Goal: Use online tool/utility: Utilize a website feature to perform a specific function

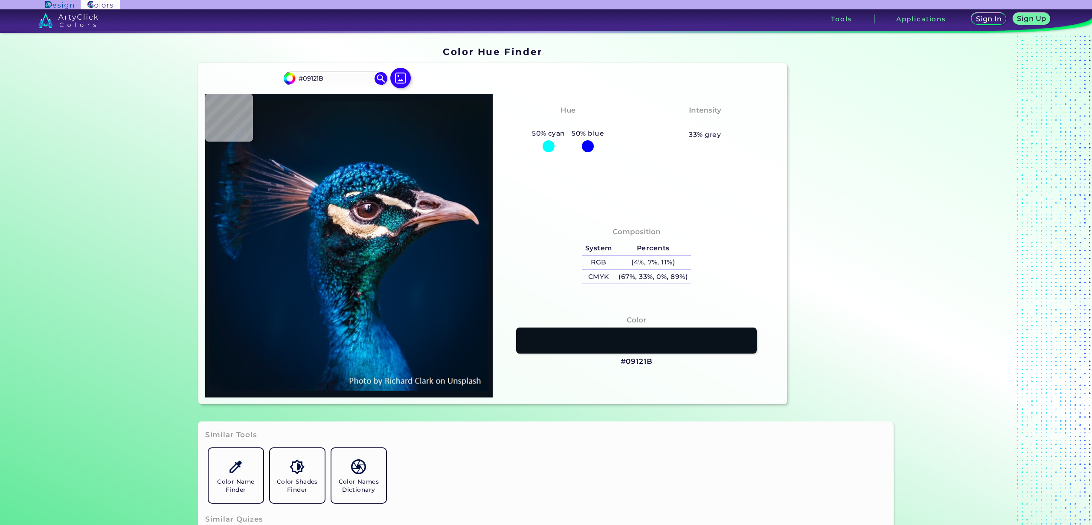
type input "#091219"
type input "#0b121c"
type input "#0B121C"
type input "#0b151e"
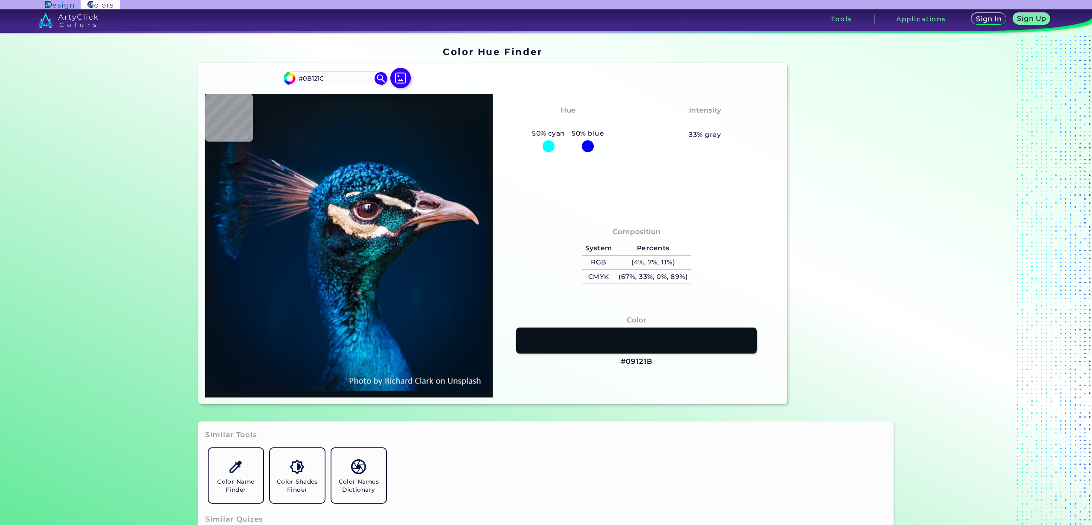
type input "#0B151E"
type input "#0a1720"
type input "#0A1720"
type input "#0a171f"
type input "#0A171F"
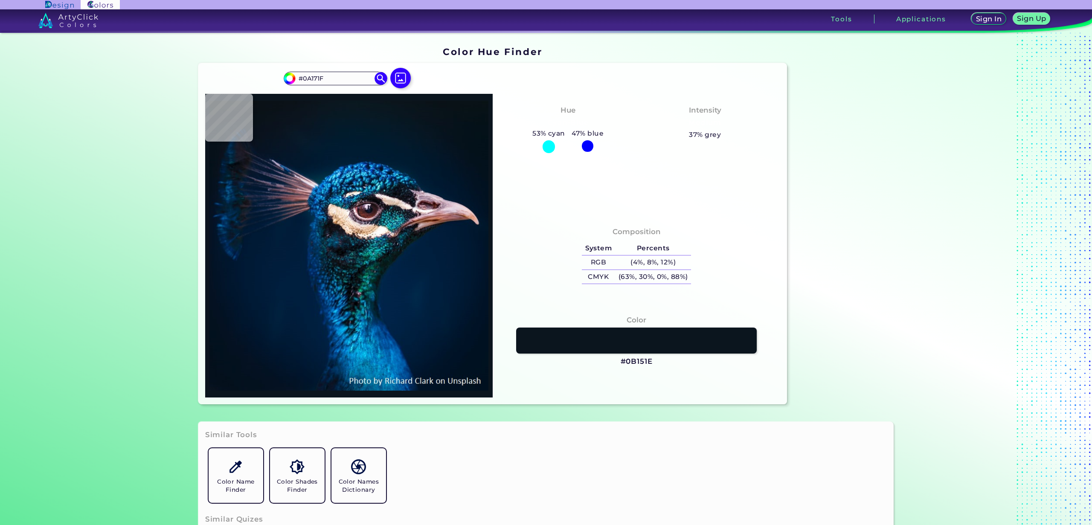
type input "#000000"
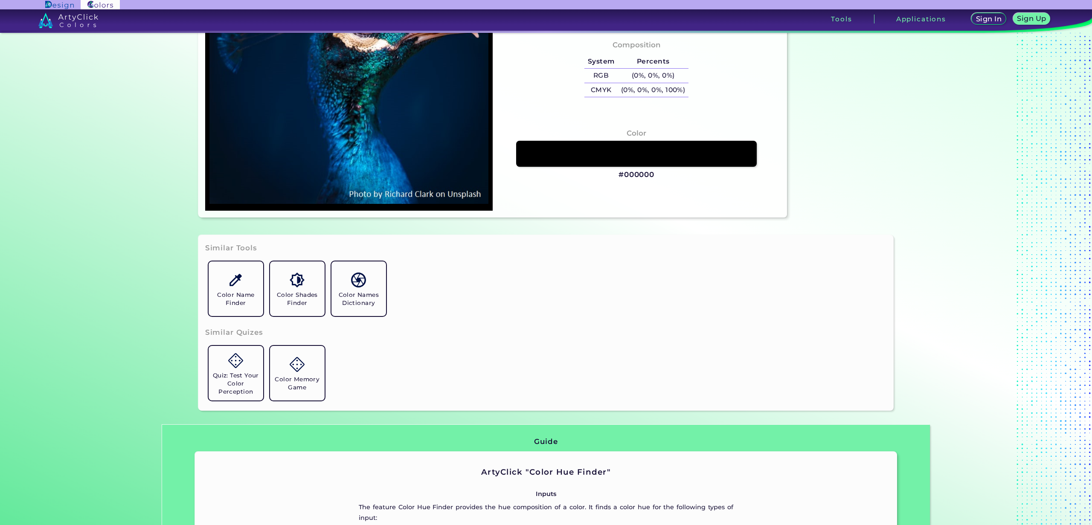
type input "#001226"
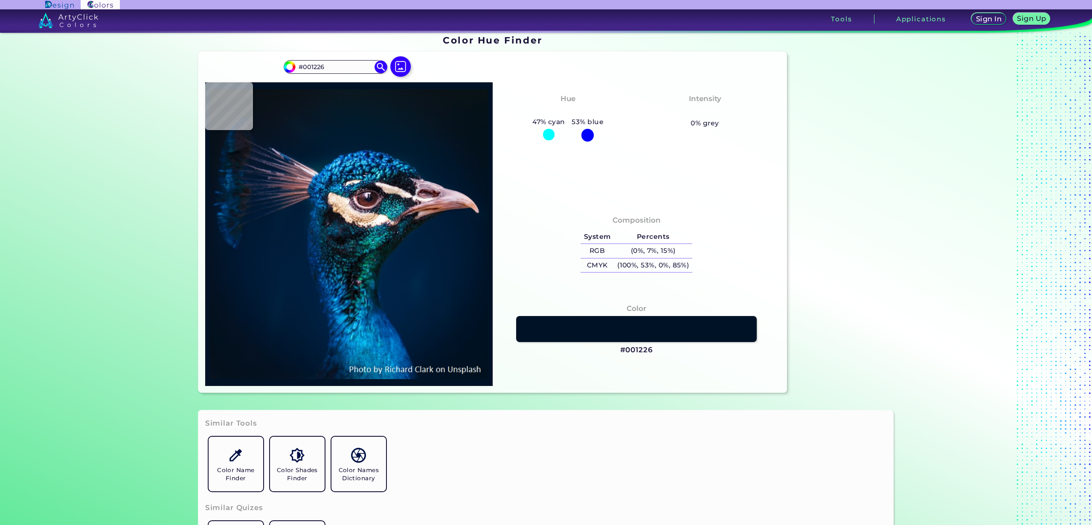
type input "#001429"
type input "#00152a"
type input "#00152A"
type input "#00152c"
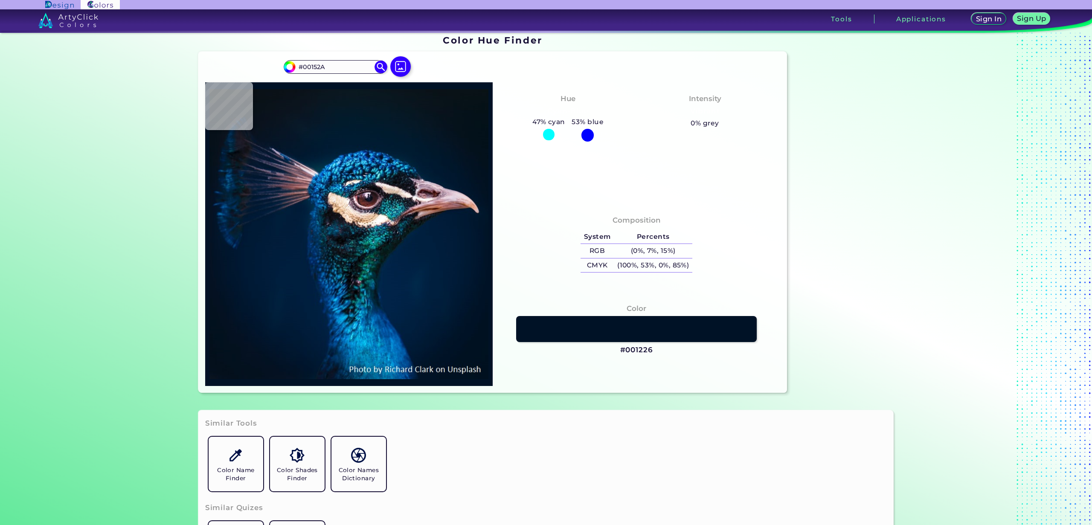
type input "#00152C"
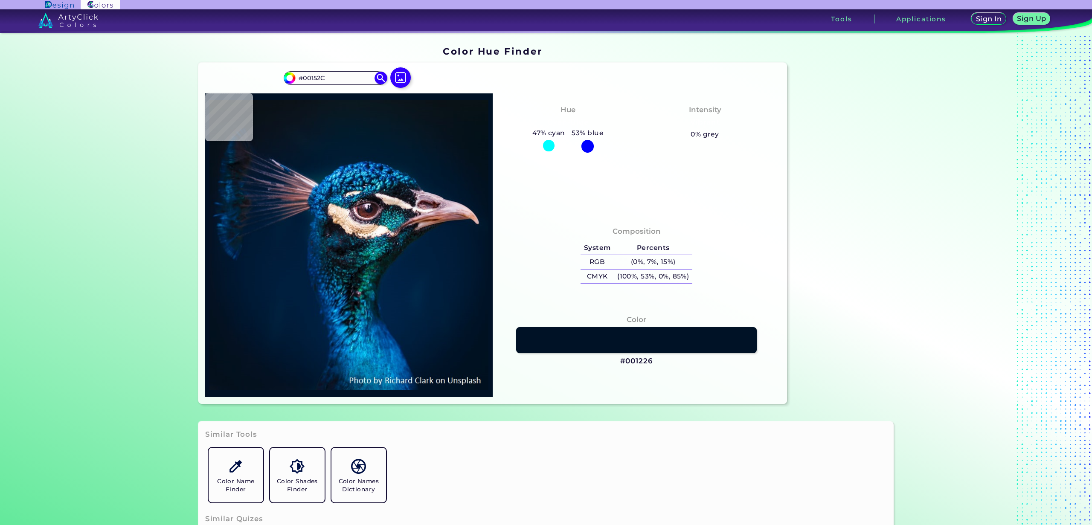
type input "#00162d"
type input "#00162D"
type input "#01172f"
type input "#01172F"
type input "#001832"
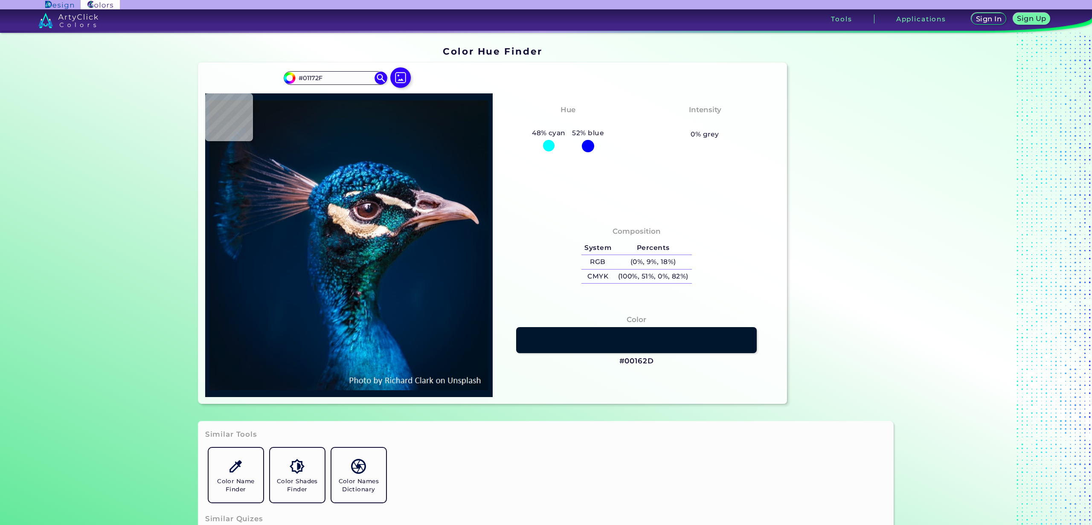
type input "#001832"
type input "#e7d4da"
type input "#E7D4DA"
type input "#001528"
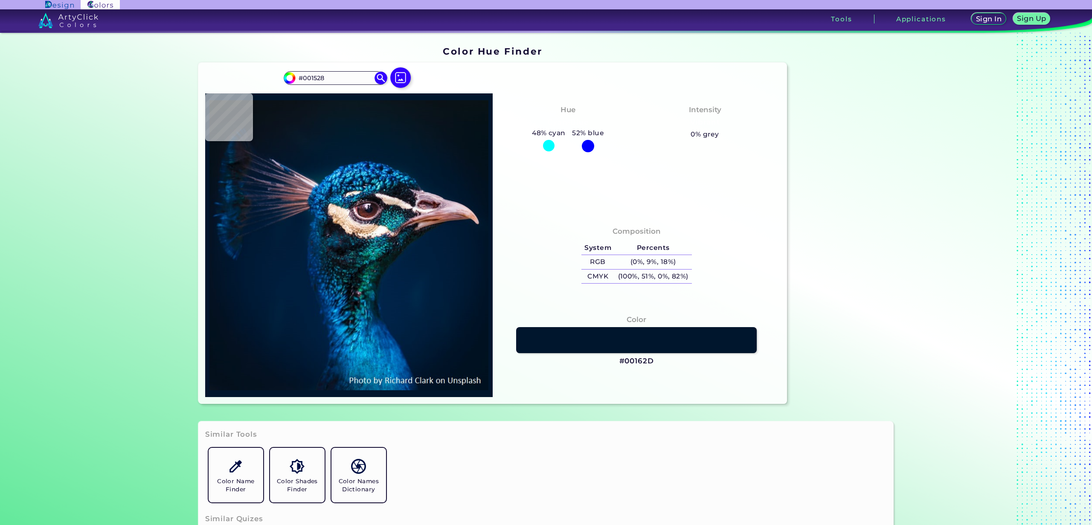
type input "#05121e"
type input "#05121E"
type input "#081319"
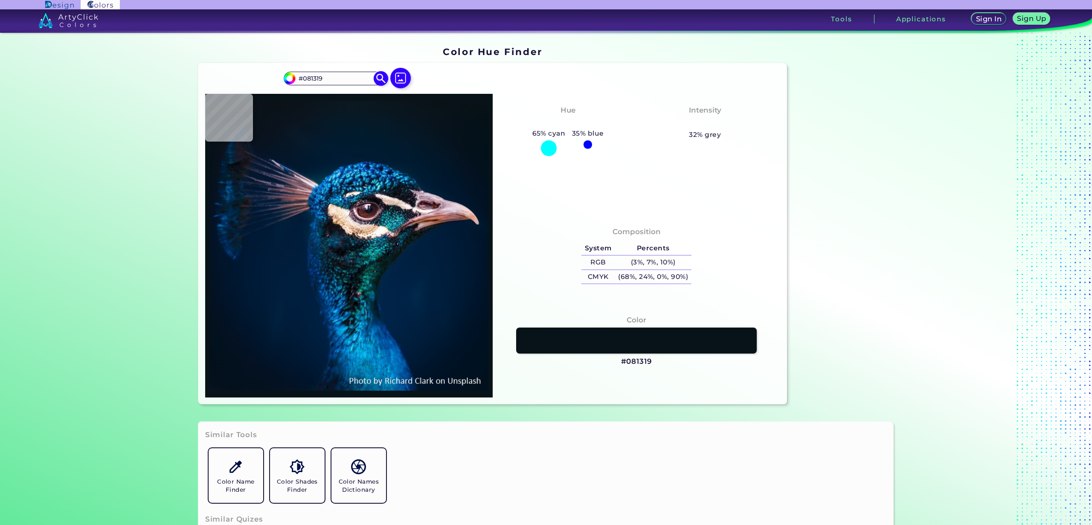
click at [355, 81] on input "#081319" at bounding box center [335, 79] width 79 height 12
click at [355, 80] on input "#081319" at bounding box center [335, 79] width 79 height 12
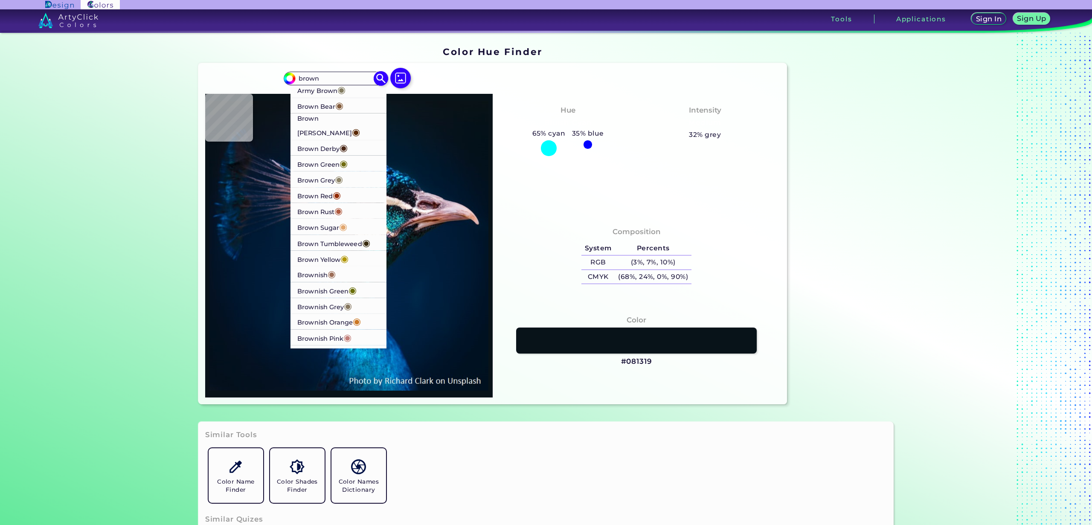
type input "brown"
click at [318, 267] on p "Brownish ◉" at bounding box center [316, 275] width 38 height 16
type input "#9c6d57"
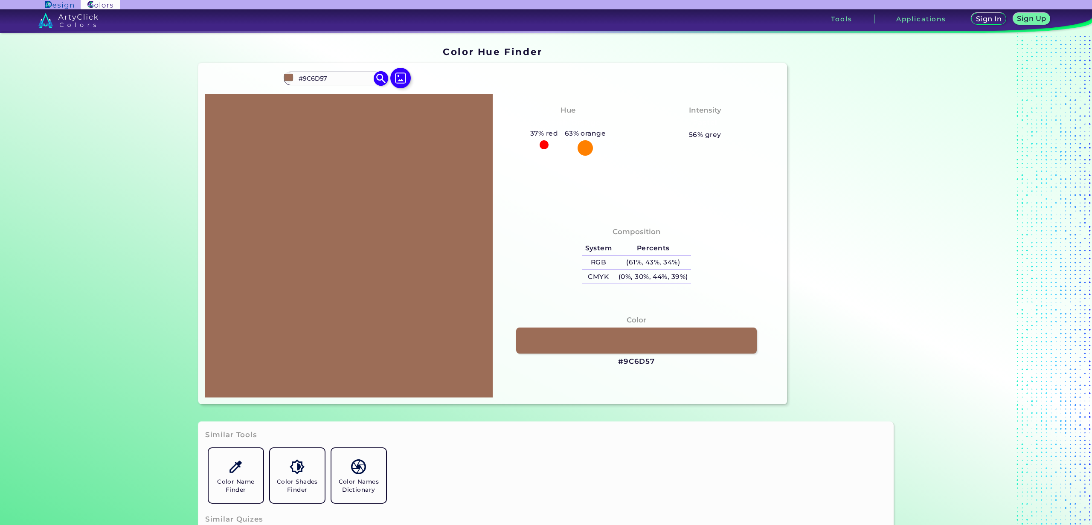
click at [336, 81] on input "#9C6D57" at bounding box center [335, 79] width 79 height 12
type input "deep brown"
click at [343, 96] on span "◉" at bounding box center [341, 93] width 8 height 11
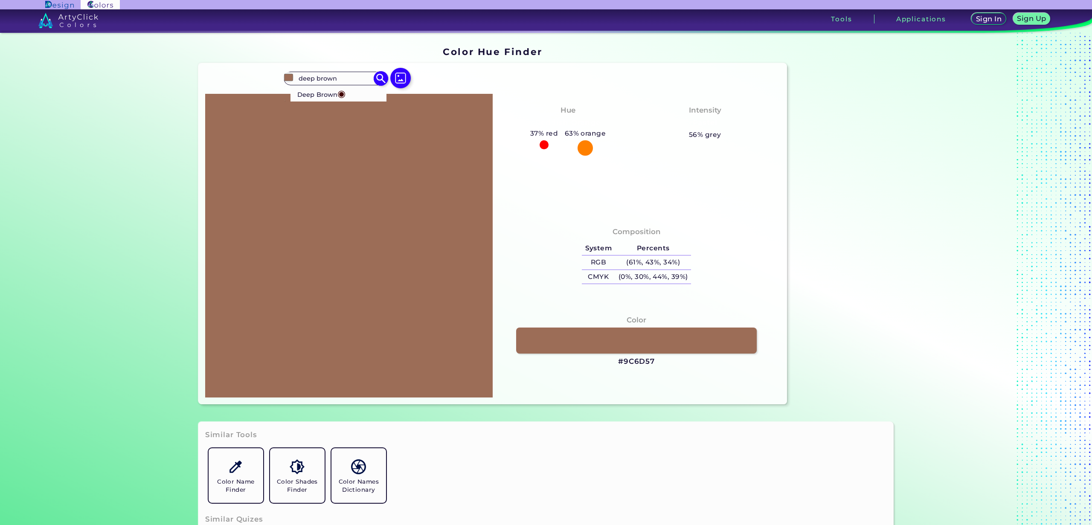
type input "#410200"
